Goal: Task Accomplishment & Management: Use online tool/utility

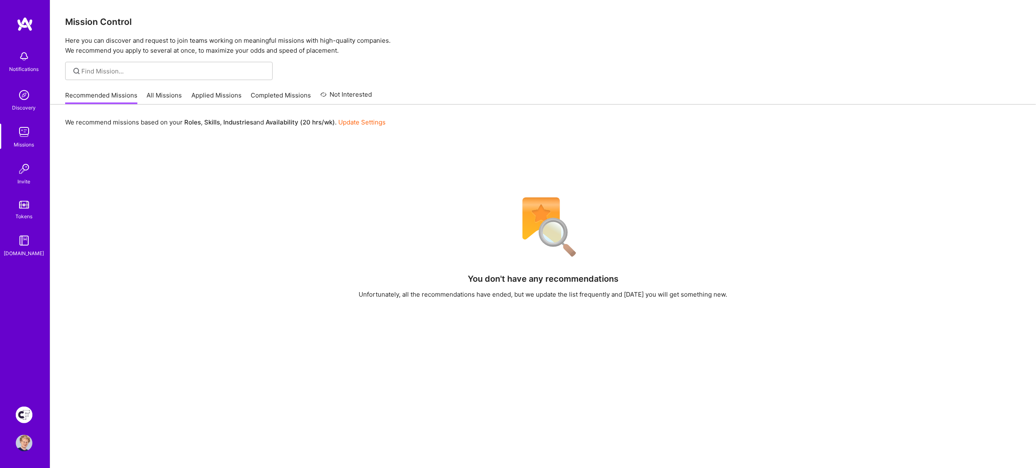
click at [20, 415] on img at bounding box center [24, 415] width 17 height 17
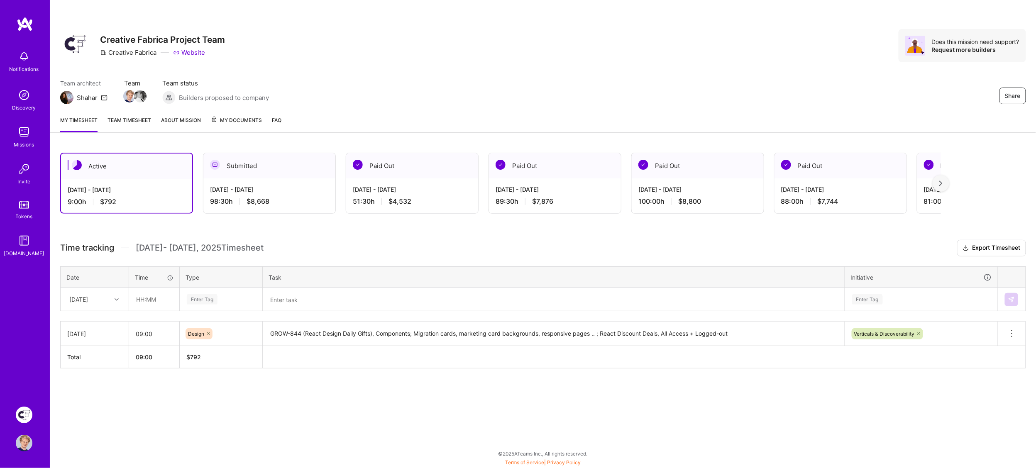
click at [742, 331] on textarea "GROW-844 (React Design Daily Gifts), Components; Migration cards, marketing car…" at bounding box center [554, 334] width 580 height 23
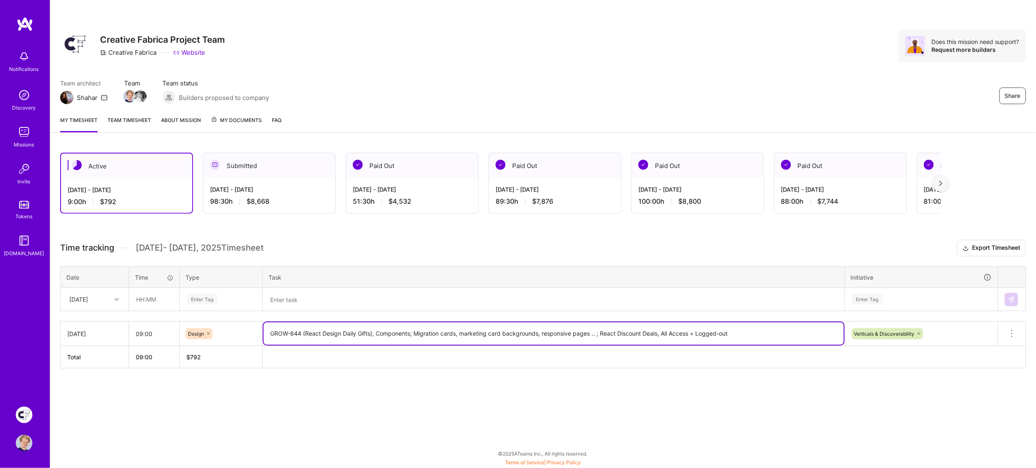
click at [742, 331] on textarea "GROW-844 (React Design Daily Gifts), Components; Migration cards, marketing car…" at bounding box center [554, 334] width 580 height 22
click at [314, 295] on textarea at bounding box center [554, 300] width 580 height 22
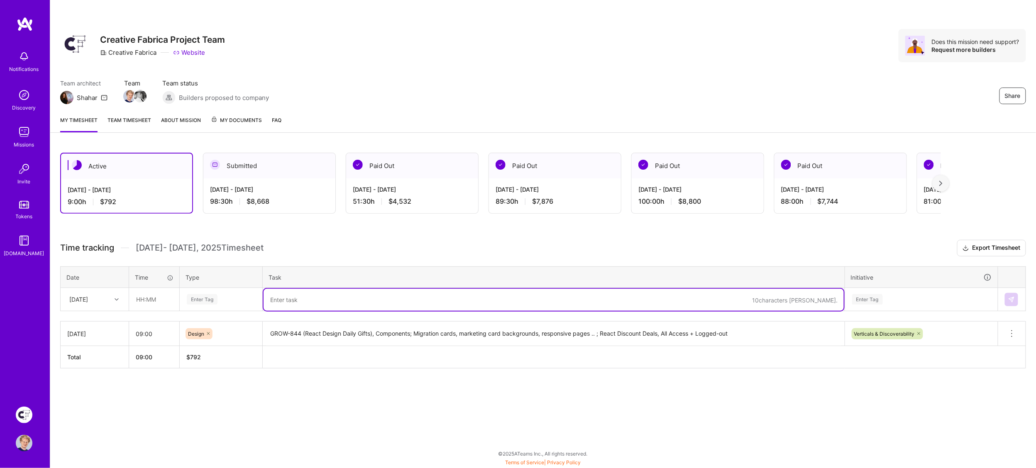
paste textarea "GROW-844 (React Design Daily Gifts), Components; Migration cards, marketing car…"
paste textarea "GROW-844 (React Design Daily Gifts),"
drag, startPoint x: 423, startPoint y: 297, endPoint x: 454, endPoint y: 303, distance: 31.3
click at [423, 297] on textarea "React Discount Deals, All Access + Logged-out, modal, buttons; GROW-844 (React …" at bounding box center [554, 300] width 580 height 22
type textarea "React Discount Deals, All Access + Logged-out, modal, alert buttons, etc; GROW-…"
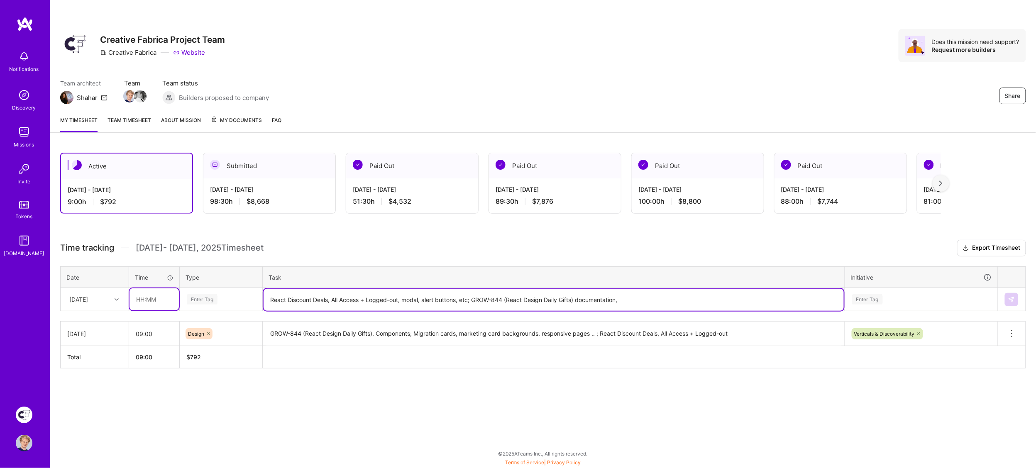
click at [150, 301] on input "text" at bounding box center [154, 300] width 49 height 22
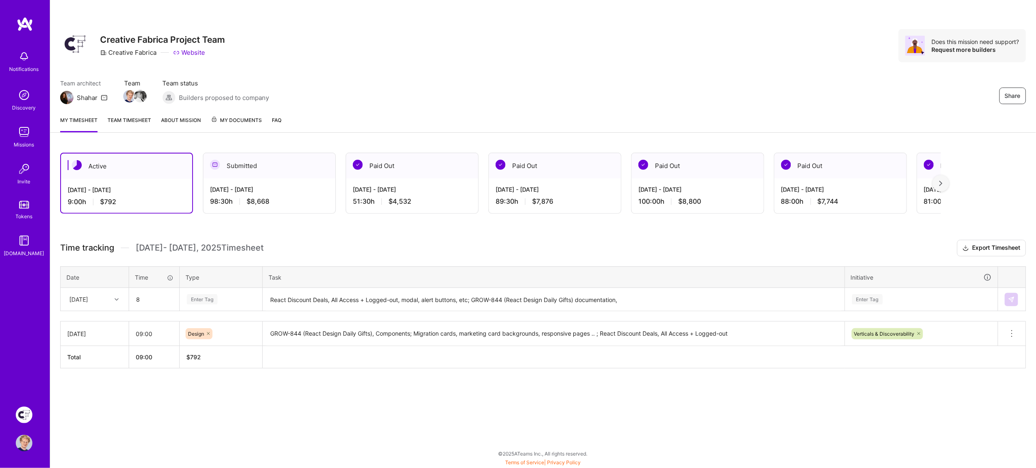
type input "08:00"
click at [200, 296] on div "Enter Tag" at bounding box center [202, 299] width 31 height 13
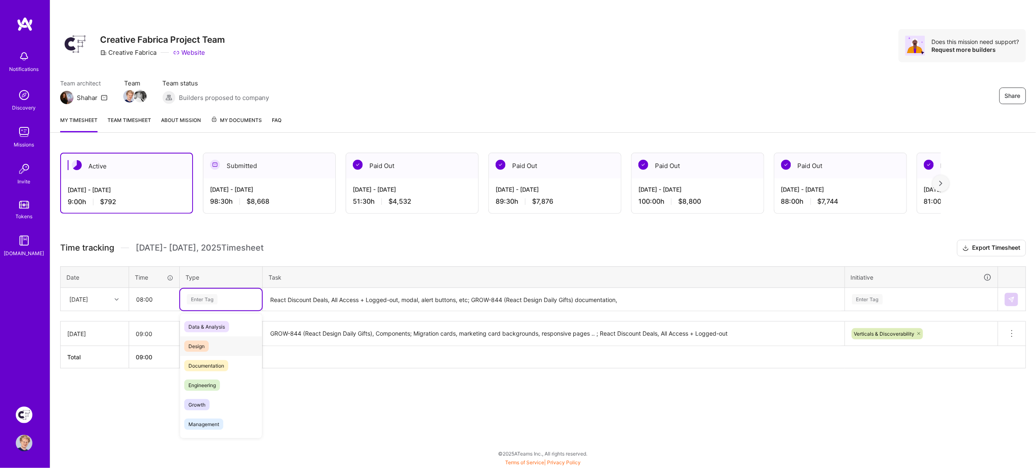
drag, startPoint x: 193, startPoint y: 345, endPoint x: 223, endPoint y: 344, distance: 30.4
click at [193, 345] on span "Design" at bounding box center [196, 346] width 24 height 11
click at [880, 301] on div "Enter Tag" at bounding box center [922, 300] width 152 height 22
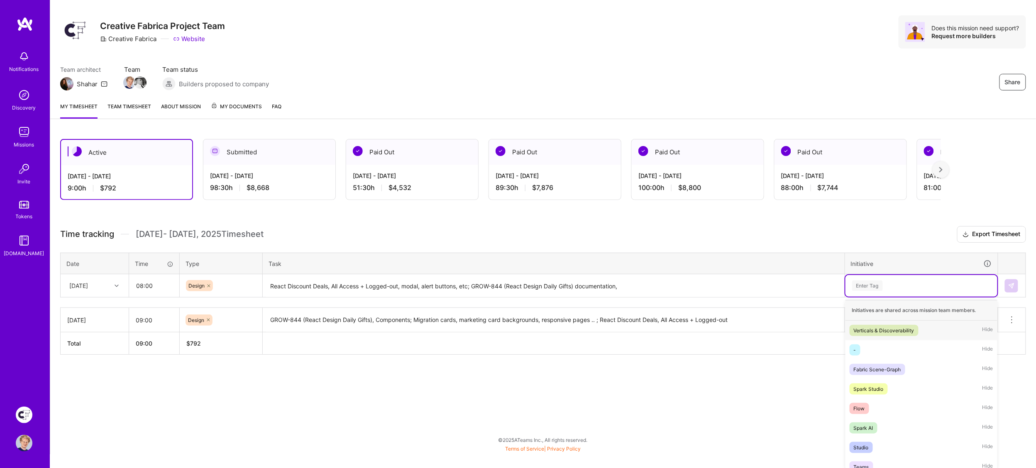
click at [874, 326] on div "Verticals & Discoverability" at bounding box center [884, 330] width 61 height 9
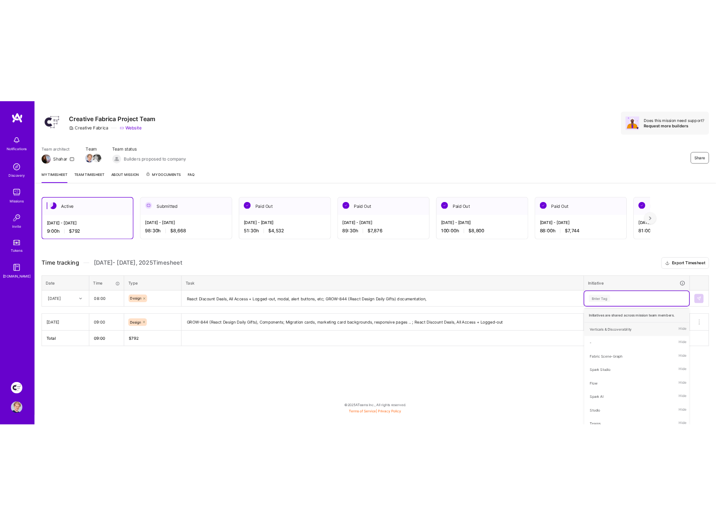
scroll to position [0, 0]
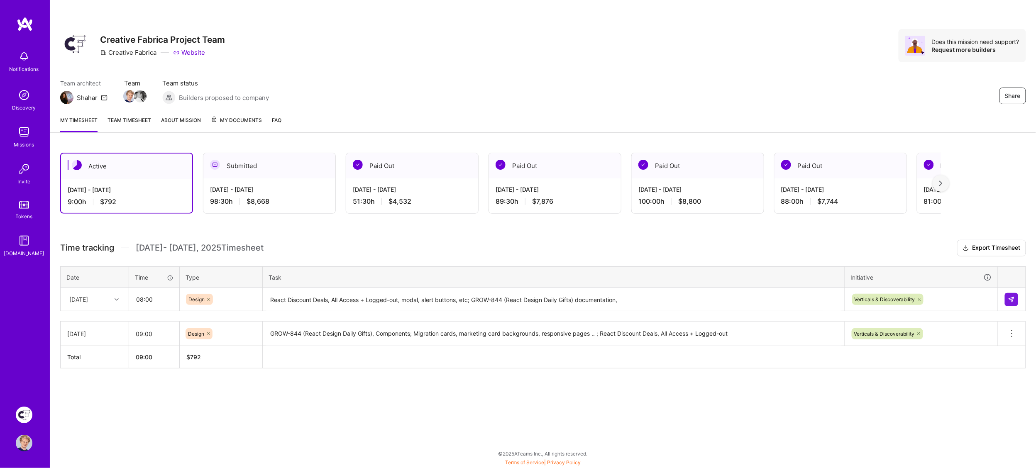
drag, startPoint x: 1011, startPoint y: 299, endPoint x: 621, endPoint y: 0, distance: 491.0
